Goal: Task Accomplishment & Management: Complete application form

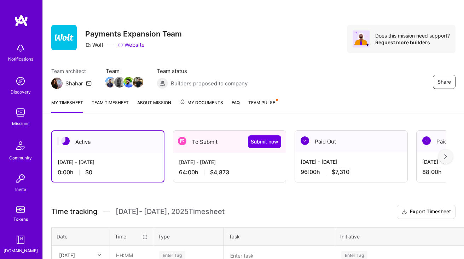
click at [267, 65] on div "Share Payments Expansion Team Wolt Website Does this mission need support? Requ…" at bounding box center [253, 46] width 421 height 93
click at [212, 164] on div "[DATE] - [DATE]" at bounding box center [229, 161] width 101 height 7
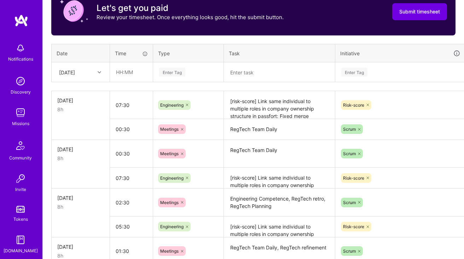
scroll to position [240, 0]
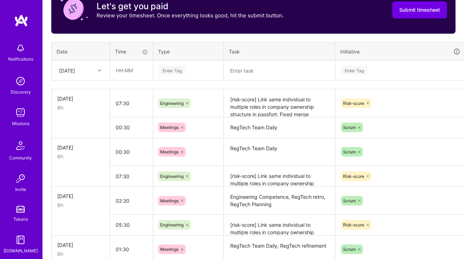
click at [88, 70] on div "[DATE]" at bounding box center [75, 70] width 39 height 12
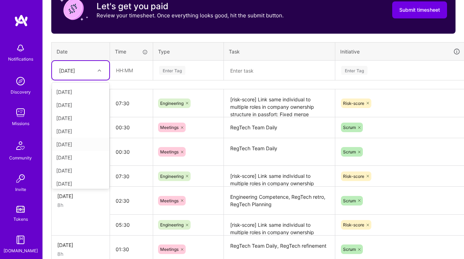
scroll to position [79, 0]
click at [73, 157] on div "Wed, Aug 13" at bounding box center [80, 155] width 57 height 13
click at [238, 134] on textarea "RegTech Team Daily" at bounding box center [280, 127] width 110 height 19
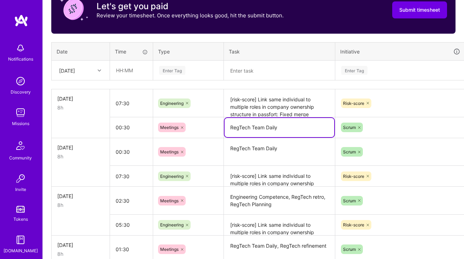
click at [238, 134] on textarea "RegTech Team Daily" at bounding box center [280, 127] width 110 height 19
click at [149, 75] on input "text" at bounding box center [131, 70] width 42 height 19
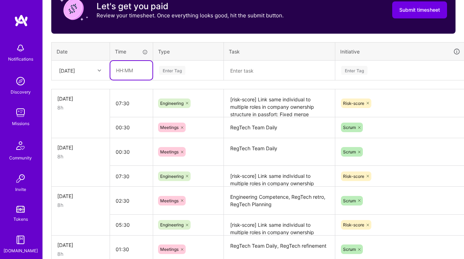
type input "00:30"
click at [172, 72] on div "Enter Tag" at bounding box center [172, 70] width 26 height 11
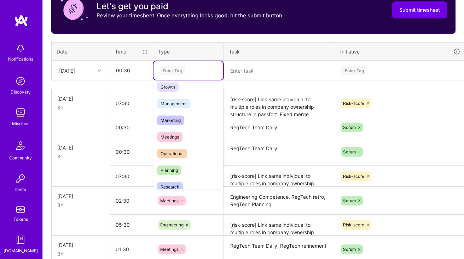
scroll to position [78, 0]
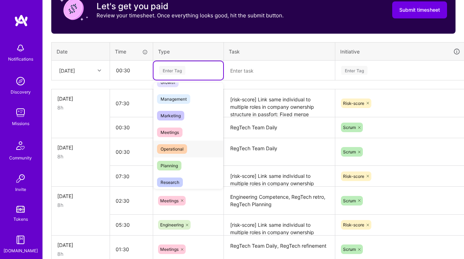
click at [175, 157] on div "Planning" at bounding box center [188, 165] width 70 height 17
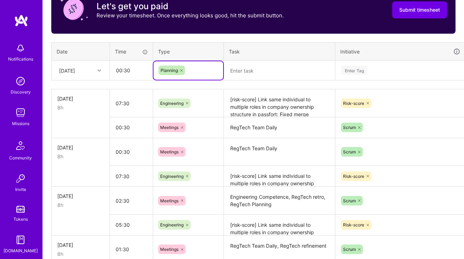
click at [184, 78] on div "Planning" at bounding box center [188, 70] width 70 height 18
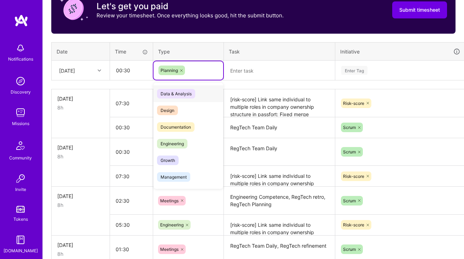
click at [182, 68] on icon at bounding box center [181, 70] width 4 height 4
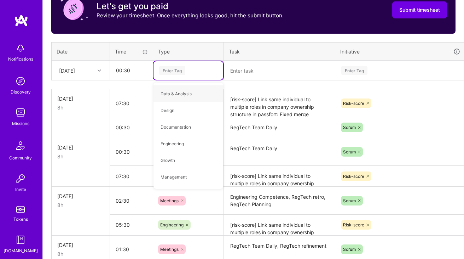
click at [182, 68] on div "Enter Tag" at bounding box center [172, 70] width 26 height 11
type input "mee"
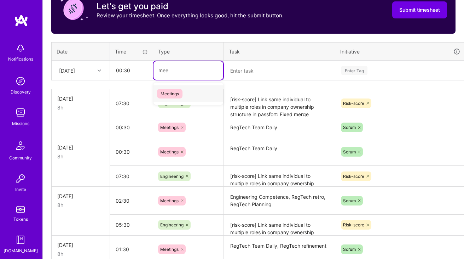
click at [173, 94] on span "Meetings" at bounding box center [169, 94] width 25 height 10
click at [263, 73] on textarea at bounding box center [280, 70] width 110 height 18
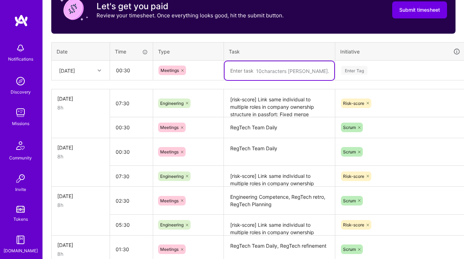
paste textarea "RegTech Team Daily"
type textarea "RegTech Team Daily"
click at [361, 60] on td "Enter Tag" at bounding box center [400, 70] width 130 height 20
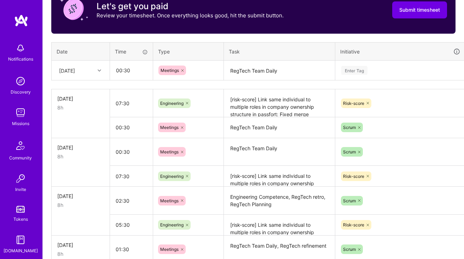
click at [368, 68] on div "Enter Tag" at bounding box center [401, 70] width 120 height 9
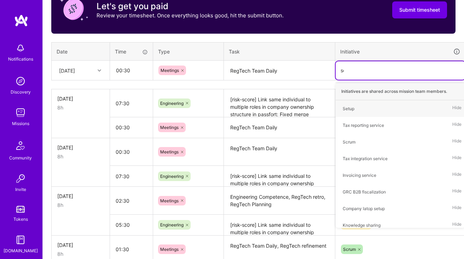
type input "scr"
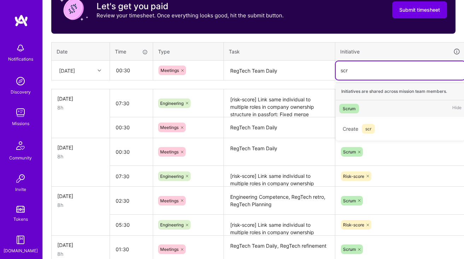
click at [373, 110] on div "Scrum Hide" at bounding box center [400, 108] width 129 height 17
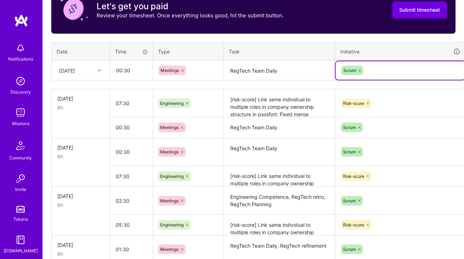
scroll to position [240, 25]
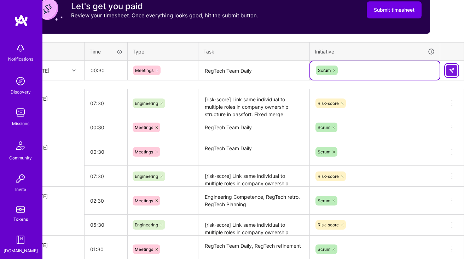
click at [451, 71] on img at bounding box center [452, 71] width 6 height 6
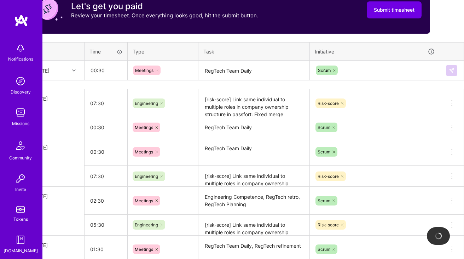
scroll to position [240, 0]
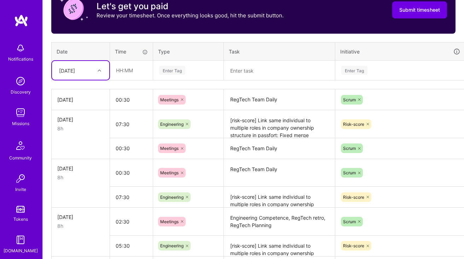
click at [244, 118] on textarea "[risk-score] Link same individual to multiple roles in company ownership struct…" at bounding box center [280, 124] width 110 height 27
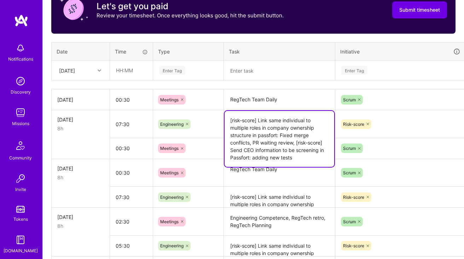
click at [244, 118] on textarea "[risk-score] Link same individual to multiple roles in company ownership struct…" at bounding box center [280, 139] width 110 height 56
click at [139, 70] on input "text" at bounding box center [131, 70] width 42 height 19
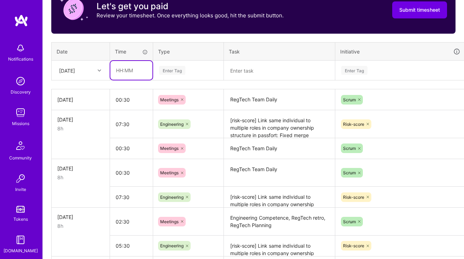
type input "07:30"
click at [182, 64] on div "Enter Tag" at bounding box center [188, 70] width 70 height 18
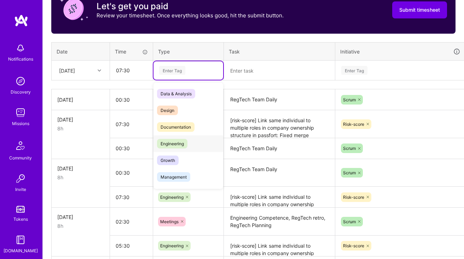
click at [175, 143] on span "Engineering" at bounding box center [172, 144] width 30 height 10
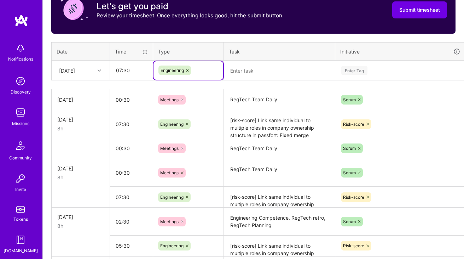
click at [267, 71] on textarea at bounding box center [280, 70] width 110 height 19
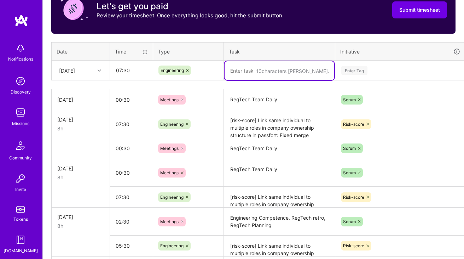
paste textarea "[risk-score] Link same individual to multiple roles in company ownership struct…"
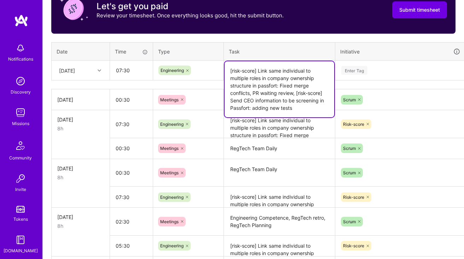
click at [285, 87] on textarea "[risk-score] Link same individual to multiple roles in company ownership struct…" at bounding box center [280, 89] width 110 height 56
click at [284, 85] on textarea "[risk-score] Link same individual to multiple roles in company ownership struct…" at bounding box center [280, 89] width 110 height 56
click at [274, 109] on textarea "[risk-score] Link same individual to multiple roles in company ownership struct…" at bounding box center [280, 89] width 110 height 56
type textarea "[risk-score] Link same individual to multiple roles in company ownership struct…"
click at [375, 71] on div "Enter Tag" at bounding box center [401, 70] width 120 height 9
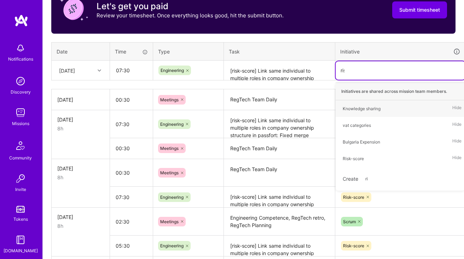
type input "risk"
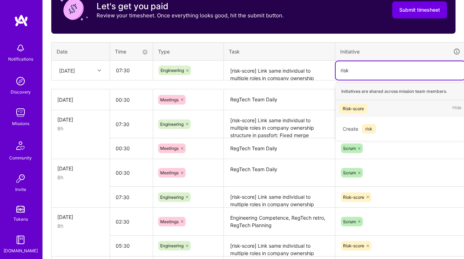
click at [353, 105] on div "Risk-score" at bounding box center [353, 108] width 21 height 7
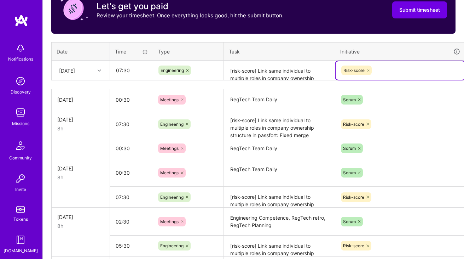
scroll to position [240, 25]
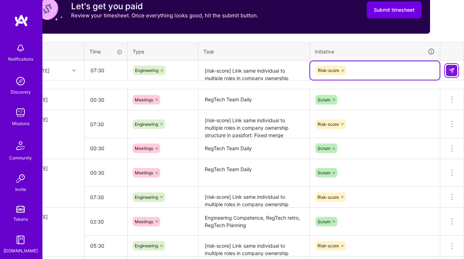
click at [449, 68] on img at bounding box center [452, 71] width 6 height 6
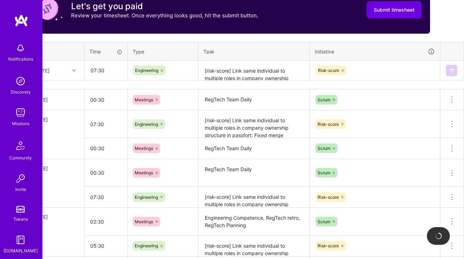
scroll to position [240, 0]
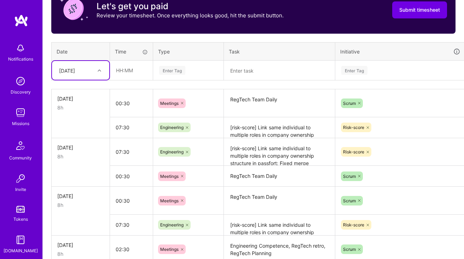
click at [95, 74] on div at bounding box center [100, 70] width 11 height 9
click at [79, 175] on div "[DATE]" at bounding box center [80, 174] width 57 height 13
click at [124, 76] on input "text" at bounding box center [131, 70] width 42 height 19
type input "07:30"
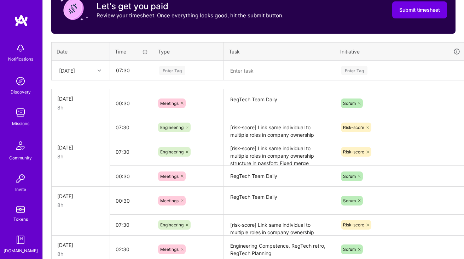
click at [170, 61] on div "Enter Tag" at bounding box center [188, 70] width 70 height 18
click at [184, 71] on div "Enter Tag" at bounding box center [172, 70] width 26 height 11
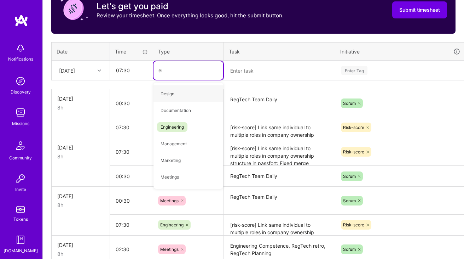
type input "eng"
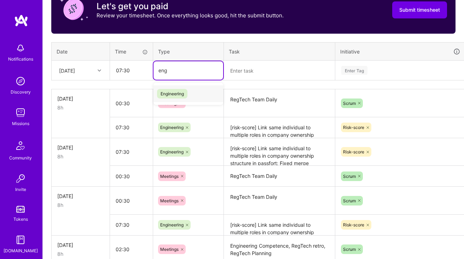
click at [178, 86] on div "Engineering" at bounding box center [188, 93] width 70 height 17
click at [243, 70] on textarea at bounding box center [280, 70] width 110 height 19
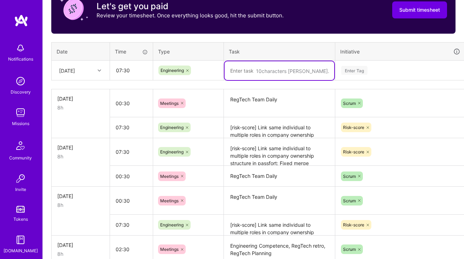
paste textarea "[risk-score] Link same individual to multiple roles in company ownership struct…"
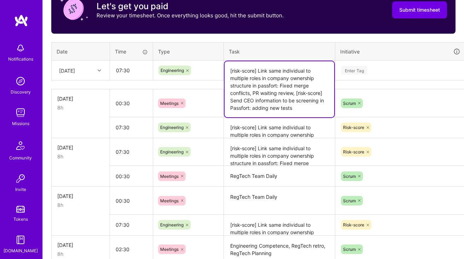
click at [294, 94] on textarea "[risk-score] Link same individual to multiple roles in company ownership struct…" at bounding box center [280, 89] width 110 height 56
click at [258, 94] on textarea "[risk-score] Link same individual to multiple roles in company ownership struct…" at bounding box center [280, 89] width 110 height 56
click at [284, 85] on textarea "[risk-score] Link same individual to multiple roles in company ownership struct…" at bounding box center [280, 89] width 110 height 56
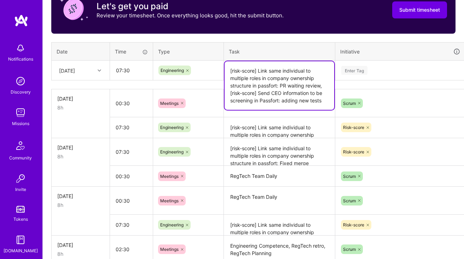
click at [280, 96] on textarea "[risk-score] Link same individual to multiple roles in company ownership struct…" at bounding box center [280, 85] width 110 height 48
click at [283, 104] on textarea "[risk-score] Link same individual to multiple roles in company ownership struct…" at bounding box center [280, 85] width 110 height 48
click at [320, 82] on textarea "[risk-score] Link same individual to multiple roles in company ownership struct…" at bounding box center [280, 85] width 110 height 48
click at [285, 82] on textarea "[risk-score] Link same individual to multiple roles in company ownership struct…" at bounding box center [280, 85] width 110 height 48
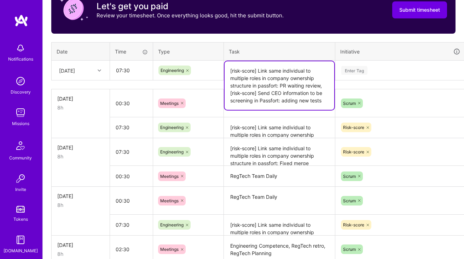
click at [284, 83] on textarea "[risk-score] Link same individual to multiple roles in company ownership struct…" at bounding box center [280, 85] width 110 height 48
click at [308, 86] on textarea "[risk-score] Link same individual to multiple roles in company ownership struct…" at bounding box center [280, 85] width 110 height 48
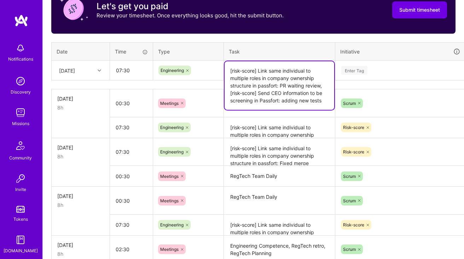
click at [298, 100] on textarea "[risk-score] Link same individual to multiple roles in company ownership struct…" at bounding box center [280, 85] width 110 height 48
click at [283, 81] on textarea "[risk-score] Link same individual to multiple roles in company ownership struct…" at bounding box center [280, 85] width 110 height 48
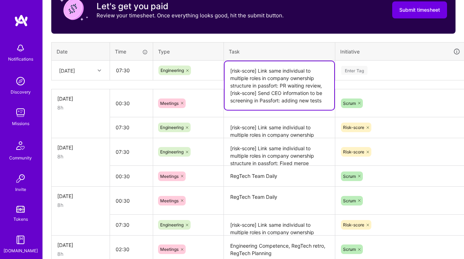
click at [283, 81] on textarea "[risk-score] Link same individual to multiple roles in company ownership struct…" at bounding box center [280, 85] width 110 height 48
click at [284, 85] on textarea "[risk-score] Link same individual to multiple roles in company ownership struct…" at bounding box center [280, 85] width 110 height 48
type textarea "[risk-score] Link same individual to multiple roles in company ownership struct…"
click at [367, 69] on div "Enter Tag" at bounding box center [354, 70] width 26 height 11
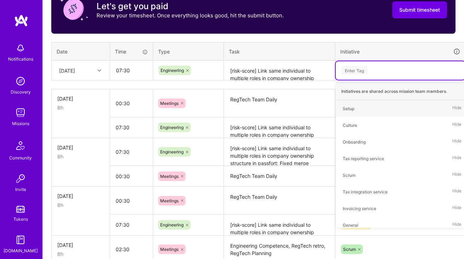
click at [325, 75] on textarea "[risk-score] Link same individual to multiple roles in company ownership struct…" at bounding box center [280, 70] width 110 height 19
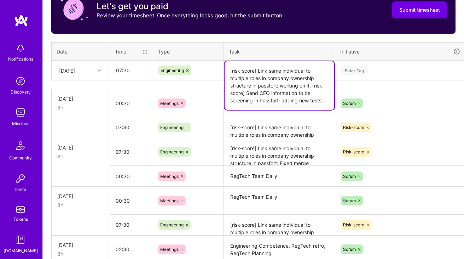
click at [366, 69] on div "Enter Tag" at bounding box center [354, 70] width 26 height 11
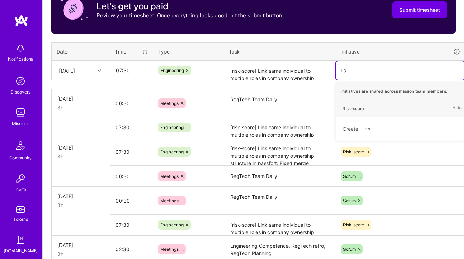
type input "risk"
click at [361, 102] on div "Risk-score Hide" at bounding box center [400, 108] width 129 height 17
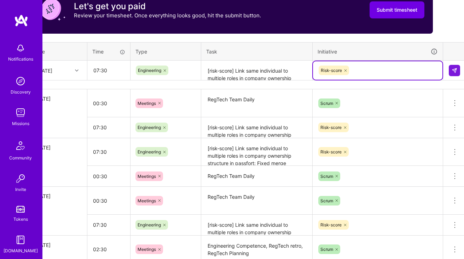
scroll to position [240, 25]
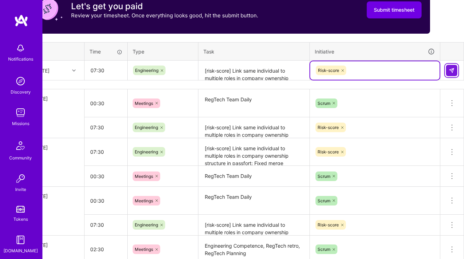
click at [449, 70] on img at bounding box center [452, 71] width 6 height 6
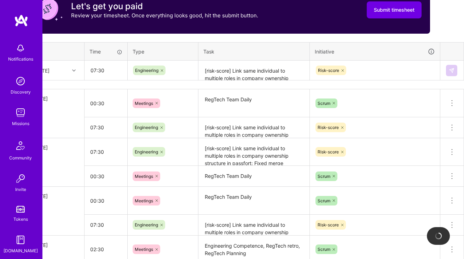
scroll to position [240, 0]
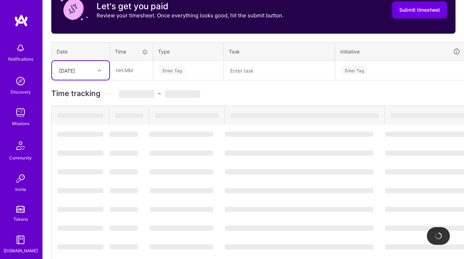
click at [92, 73] on div "[DATE]" at bounding box center [75, 70] width 39 height 12
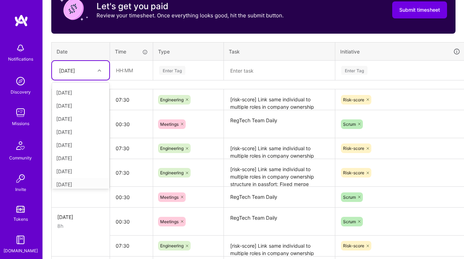
scroll to position [80, 0]
click at [76, 178] on div "Fri, Aug 15" at bounding box center [80, 180] width 57 height 13
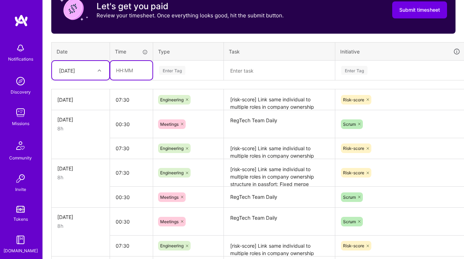
click at [146, 68] on input "text" at bounding box center [131, 70] width 42 height 19
type input "07:30"
click at [184, 70] on div "Enter Tag" at bounding box center [172, 70] width 26 height 11
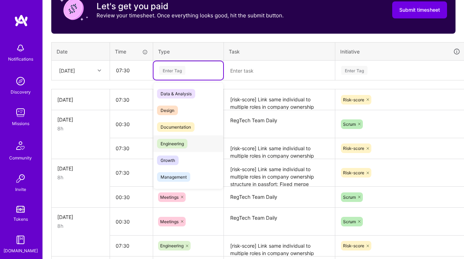
click at [181, 142] on span "Engineering" at bounding box center [172, 144] width 30 height 10
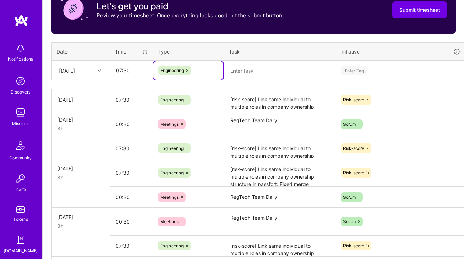
click at [255, 74] on textarea at bounding box center [280, 70] width 110 height 19
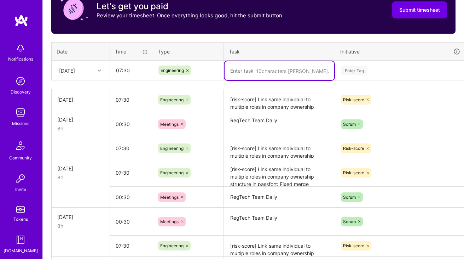
paste textarea "[risk-score] Link same individual to multiple roles in company ownership struct…"
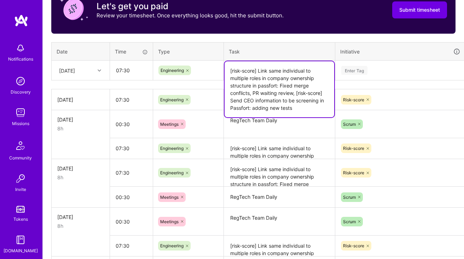
click at [260, 94] on textarea "[risk-score] Link same individual to multiple roles in company ownership struct…" at bounding box center [280, 89] width 110 height 56
click at [261, 112] on textarea "[risk-score] Link same individual to multiple roles in company ownership struct…" at bounding box center [280, 89] width 110 height 56
click at [260, 110] on textarea "[risk-score] Link same individual to multiple roles in company ownership struct…" at bounding box center [280, 89] width 110 height 56
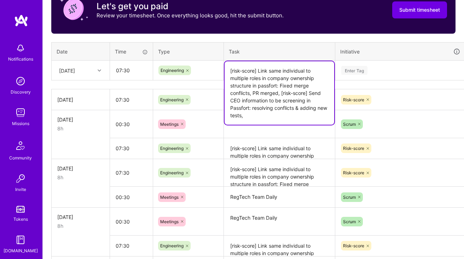
paste textarea "[ops-tools] Allow changing of business name, address and date of incorporation …"
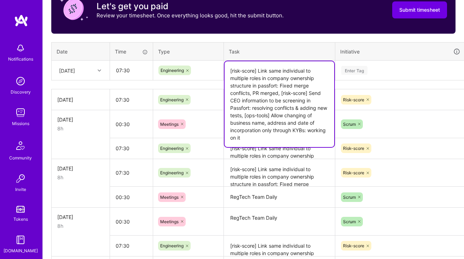
type textarea "[risk-score] Link same individual to multiple roles in company ownership struct…"
click at [379, 69] on div "Enter Tag" at bounding box center [401, 70] width 120 height 9
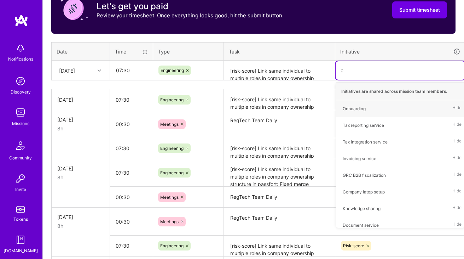
type input "ops"
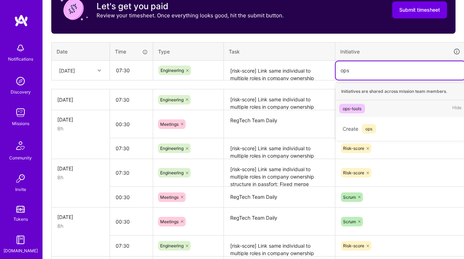
click at [352, 106] on div "ops-tools" at bounding box center [352, 108] width 19 height 7
type input "risk"
click at [353, 106] on div "Risk-score" at bounding box center [353, 108] width 21 height 7
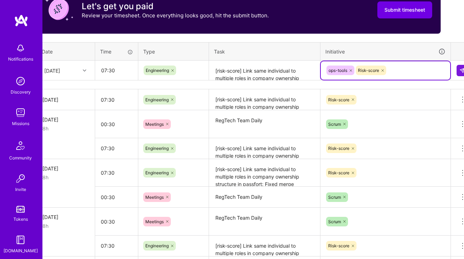
scroll to position [240, 25]
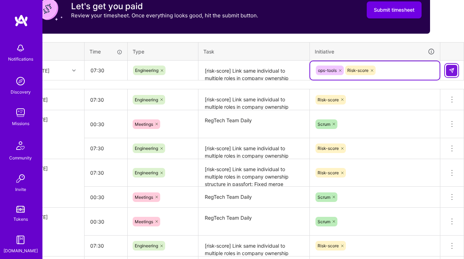
click at [454, 67] on button at bounding box center [451, 70] width 11 height 11
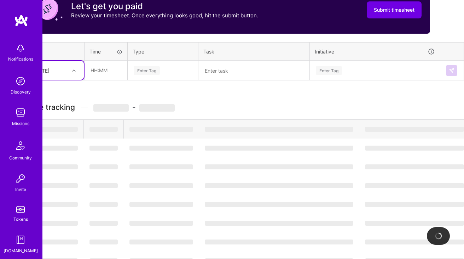
scroll to position [240, 0]
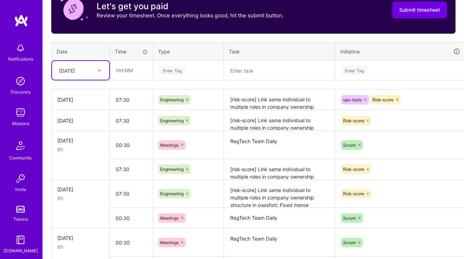
click at [283, 100] on textarea "[risk-score] Link same individual to multiple roles in company ownership struct…" at bounding box center [280, 99] width 110 height 19
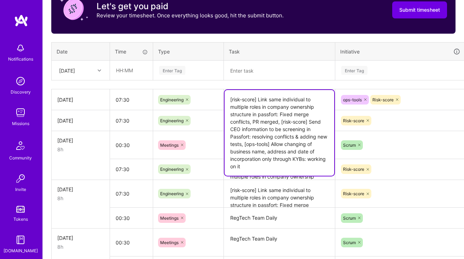
click at [271, 147] on textarea "[risk-score] Link same individual to multiple roles in company ownership struct…" at bounding box center [280, 133] width 110 height 86
click at [260, 181] on textarea "[risk-score] Link same individual to multiple roles in company ownership struct…" at bounding box center [280, 193] width 110 height 27
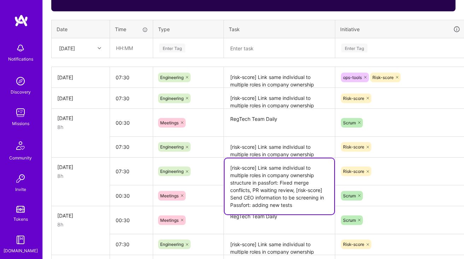
scroll to position [268, 0]
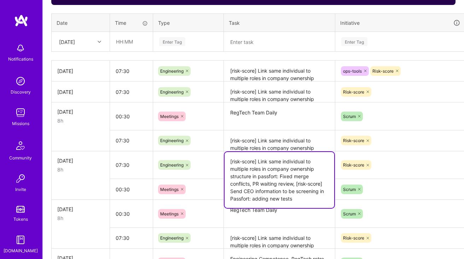
click at [268, 105] on textarea "RegTech Team Daily" at bounding box center [280, 116] width 110 height 27
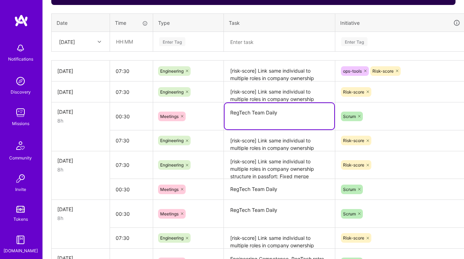
click at [277, 99] on textarea "[risk-score] Link same individual to multiple roles in company ownership struct…" at bounding box center [280, 91] width 110 height 19
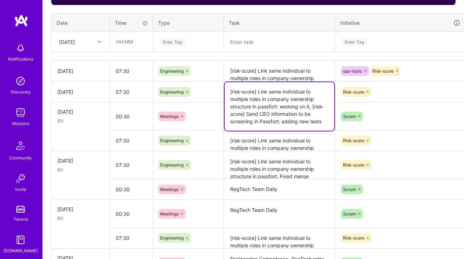
click at [315, 118] on textarea "[risk-score] Link same individual to multiple roles in company ownership struct…" at bounding box center [280, 106] width 110 height 48
paste textarea "[ops-tools] Allow changing of business name, address and date of incorporation …"
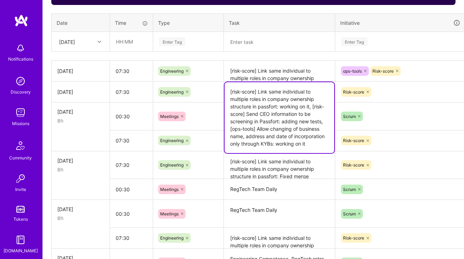
type textarea "[risk-score] Link same individual to multiple roles in company ownership struct…"
click at [382, 94] on div "Risk-score" at bounding box center [400, 91] width 120 height 11
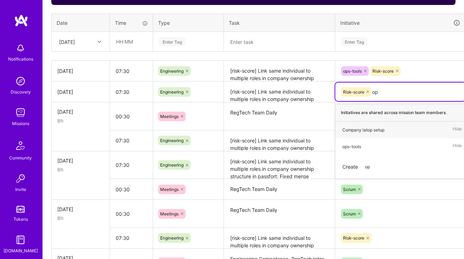
type input "ops"
click at [357, 130] on div "ops-tools" at bounding box center [351, 129] width 19 height 7
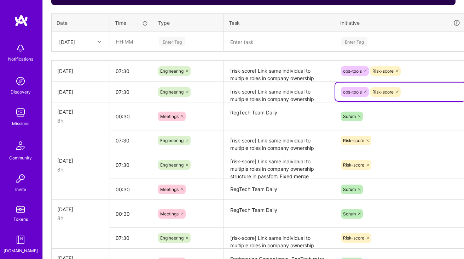
scroll to position [268, 25]
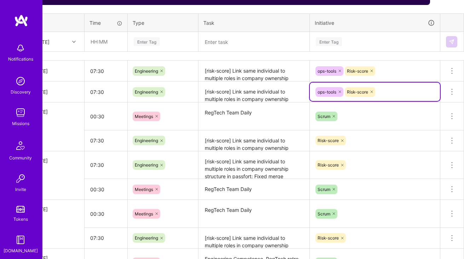
click at [250, 48] on textarea at bounding box center [254, 42] width 110 height 19
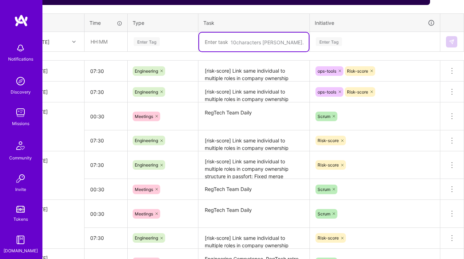
scroll to position [268, 0]
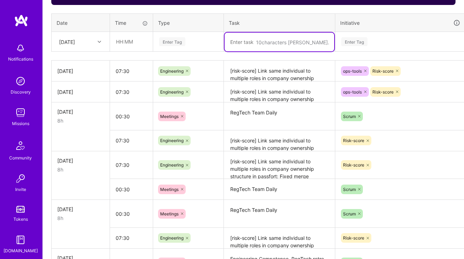
click at [260, 113] on textarea "RegTech Team Daily" at bounding box center [280, 116] width 110 height 27
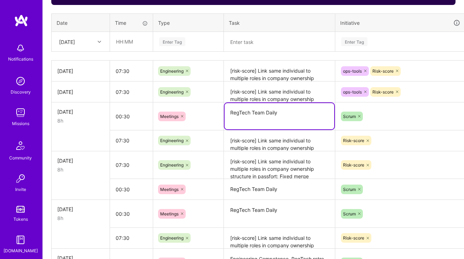
click at [260, 113] on textarea "RegTech Team Daily" at bounding box center [280, 116] width 110 height 26
click at [128, 41] on input "text" at bounding box center [131, 41] width 42 height 19
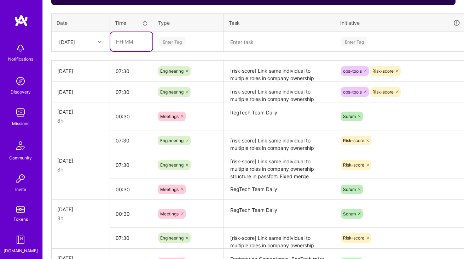
type input "00:30"
click at [176, 41] on div "Enter Tag" at bounding box center [172, 41] width 26 height 11
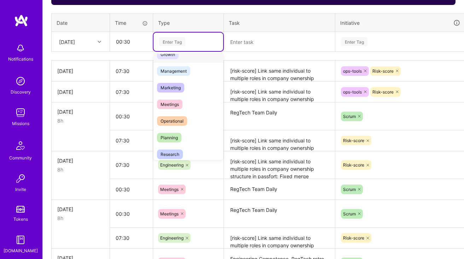
scroll to position [81, 0]
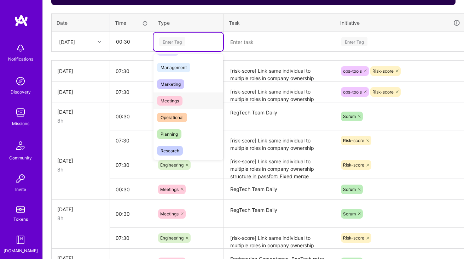
click at [182, 99] on span "Meetings" at bounding box center [169, 101] width 25 height 10
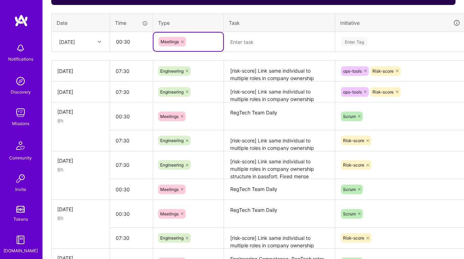
paste input "RegTech Team Daily"
type input "RegTech Team Daily"
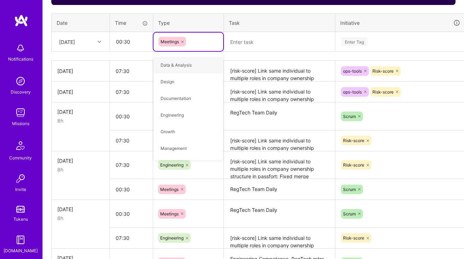
click at [265, 41] on textarea at bounding box center [280, 42] width 110 height 19
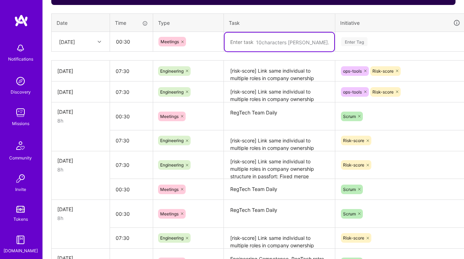
paste textarea "RegTech Team Daily"
type textarea "RegTech Team Daily"
click at [344, 43] on div "Enter Tag" at bounding box center [354, 41] width 26 height 11
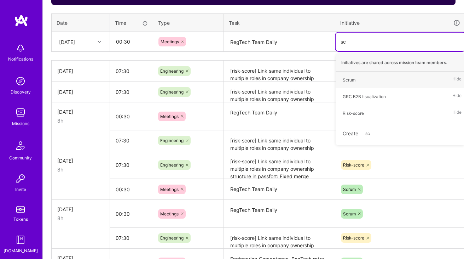
type input "scr"
click at [347, 77] on div "Scrum" at bounding box center [349, 79] width 13 height 7
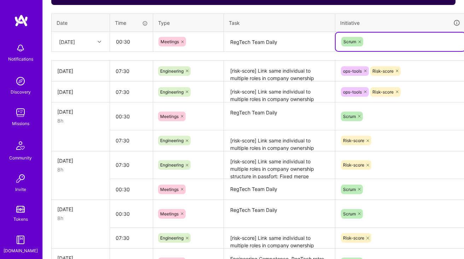
scroll to position [268, 25]
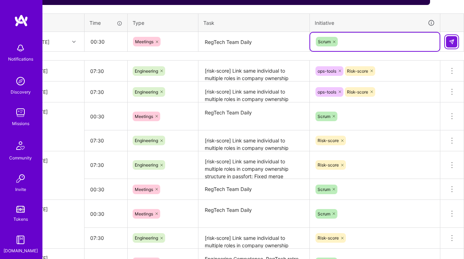
click at [451, 39] on img at bounding box center [452, 42] width 6 height 6
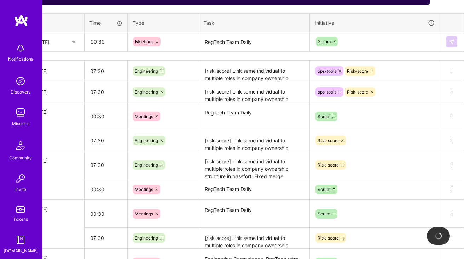
scroll to position [268, 0]
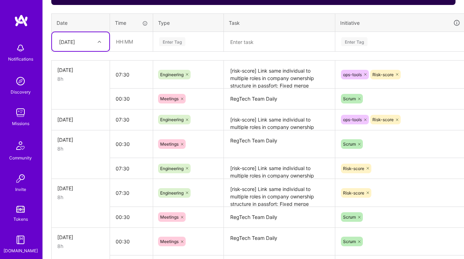
click at [94, 41] on div "Fri, Aug 15" at bounding box center [75, 42] width 39 height 12
click at [75, 150] on div "[DATE]" at bounding box center [80, 151] width 57 height 13
click at [138, 42] on input "text" at bounding box center [131, 41] width 42 height 19
type input "00:30"
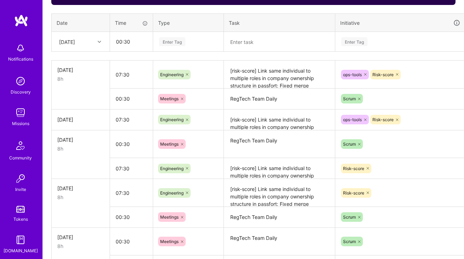
click at [173, 49] on div "Enter Tag" at bounding box center [188, 42] width 70 height 18
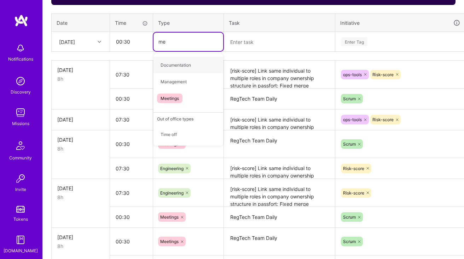
type input "mee"
click at [178, 64] on span "Meetings" at bounding box center [169, 65] width 25 height 10
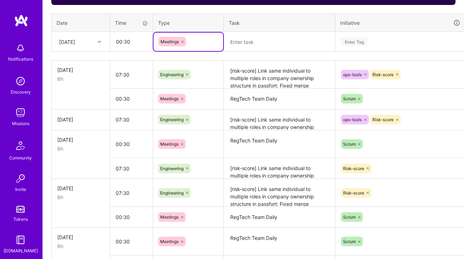
click at [250, 45] on textarea at bounding box center [280, 42] width 110 height 19
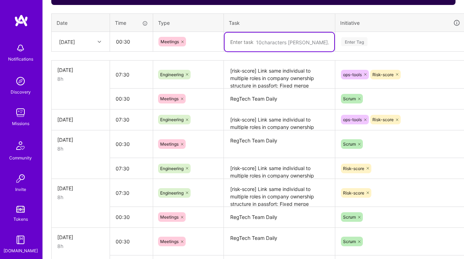
paste textarea "RegTech Team Daily"
type textarea "RegTech Team Daily"
click at [377, 49] on div "Enter Tag" at bounding box center [400, 42] width 129 height 18
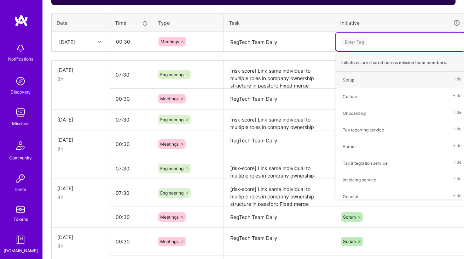
type input "scr"
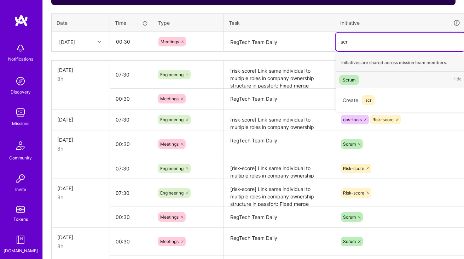
click at [354, 82] on div "Scrum" at bounding box center [349, 79] width 13 height 7
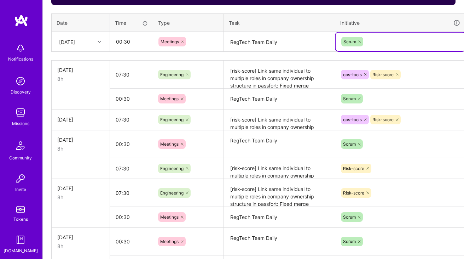
scroll to position [268, 25]
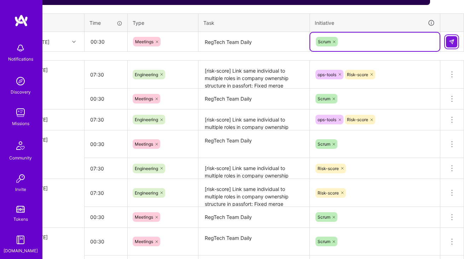
click at [449, 43] on img at bounding box center [452, 42] width 6 height 6
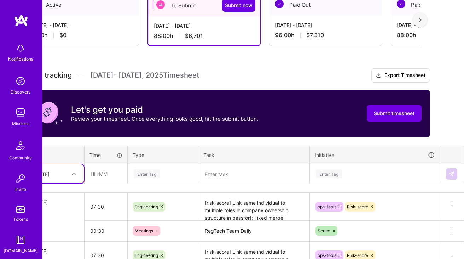
scroll to position [137, 0]
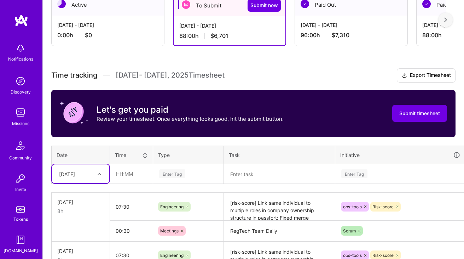
click at [224, 79] on h3 "Time tracking Aug 1 - Aug 15 , 2025 Timesheet Export Timesheet" at bounding box center [253, 75] width 404 height 14
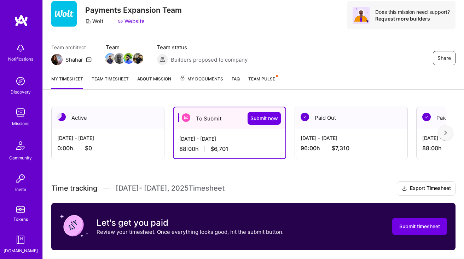
scroll to position [0, 0]
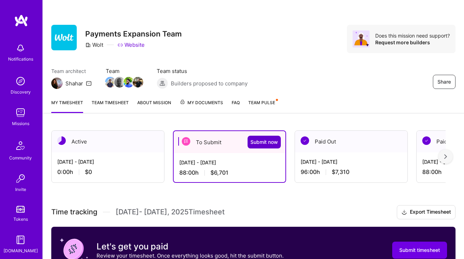
click at [262, 141] on span "Submit now" at bounding box center [264, 141] width 28 height 7
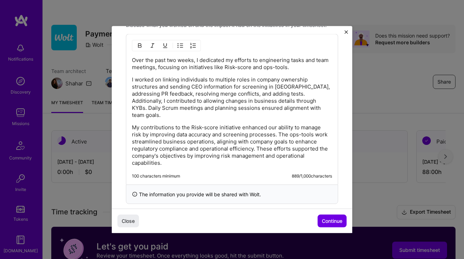
scroll to position [236, 0]
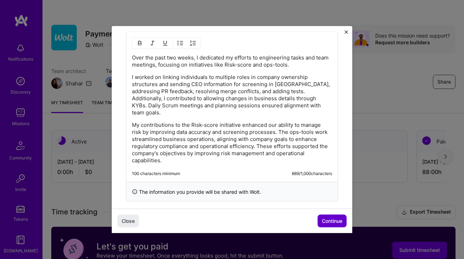
click at [322, 219] on span "Continue" at bounding box center [332, 220] width 21 height 7
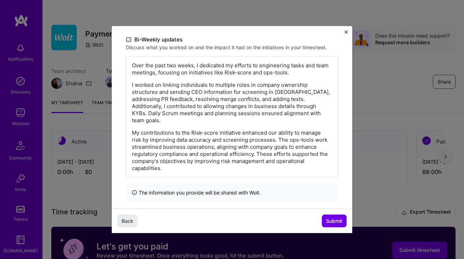
scroll to position [141, 0]
click at [336, 219] on span "Submit" at bounding box center [334, 220] width 16 height 7
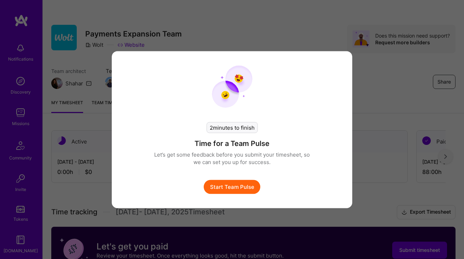
click at [226, 184] on button "Start Team Pulse" at bounding box center [232, 186] width 57 height 14
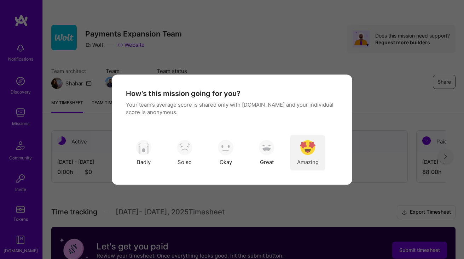
click at [312, 145] on img "modal" at bounding box center [308, 148] width 16 height 16
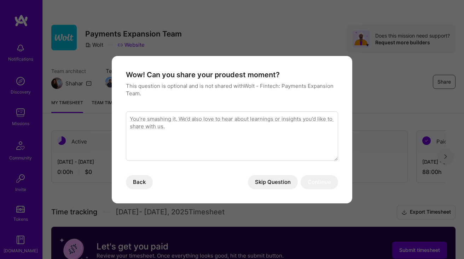
click at [271, 181] on button "Skip Question" at bounding box center [273, 182] width 50 height 14
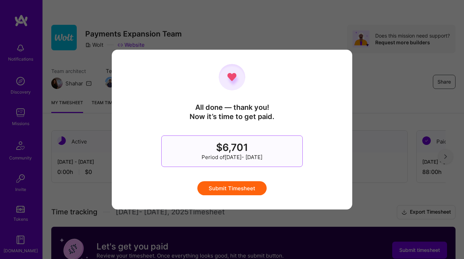
click at [244, 187] on button "Submit Timesheet" at bounding box center [231, 188] width 69 height 14
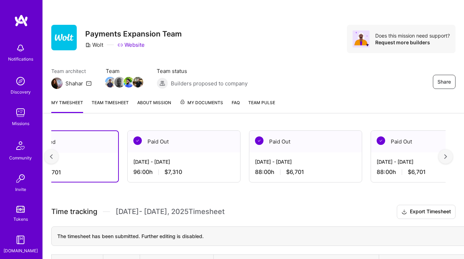
scroll to position [0, 0]
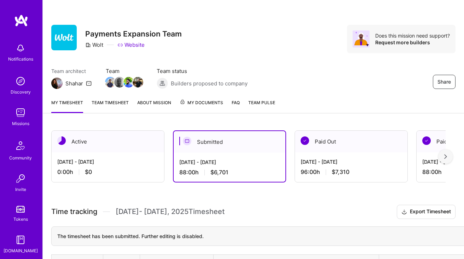
click at [99, 163] on div "Aug 16 - Aug 31, 2025" at bounding box center [107, 161] width 101 height 7
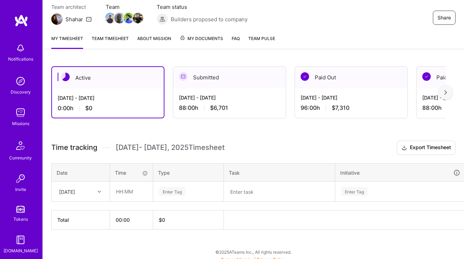
scroll to position [69, 0]
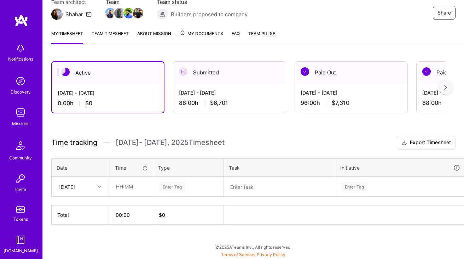
click at [94, 187] on div "Sun, Aug 17" at bounding box center [75, 186] width 39 height 12
click at [93, 232] on div "Active Aug 16 - Aug 31, 2025 0:00 h $0 Submitted Aug 1 - Aug 15, 2025 88:00 h $…" at bounding box center [253, 156] width 421 height 206
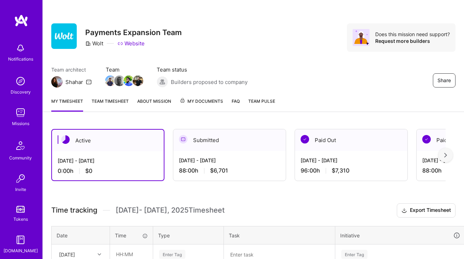
scroll to position [0, 0]
